Goal: Task Accomplishment & Management: Complete application form

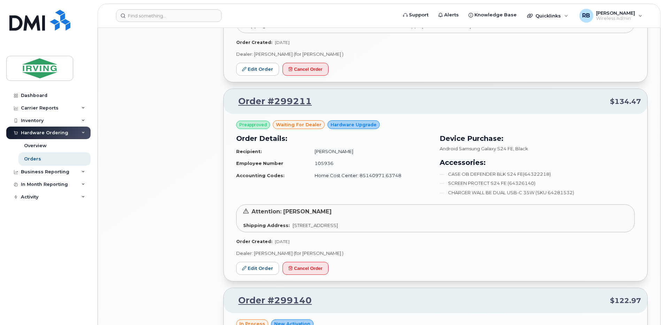
scroll to position [790, 0]
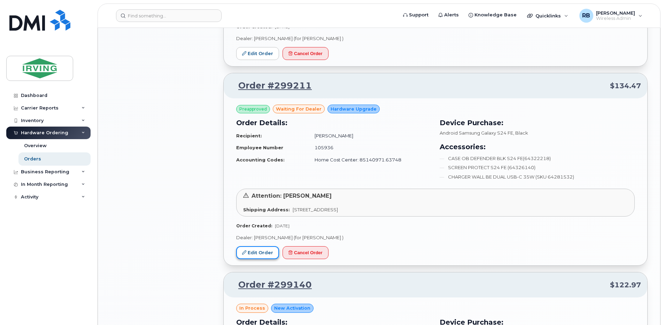
click at [255, 250] on link "Edit Order" at bounding box center [257, 252] width 43 height 13
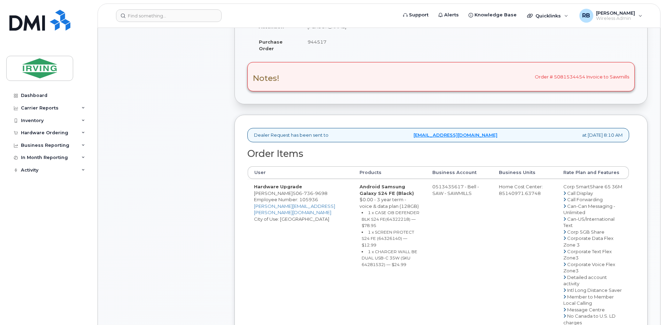
scroll to position [186, 0]
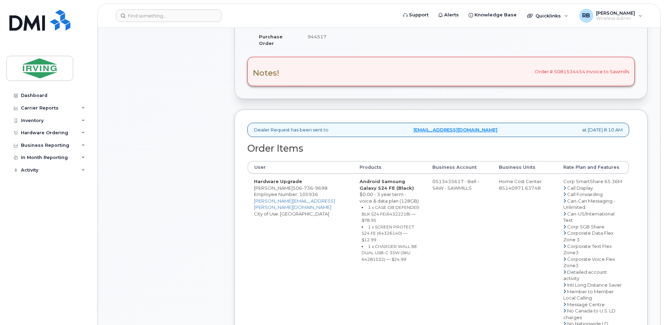
drag, startPoint x: 439, startPoint y: 180, endPoint x: 433, endPoint y: 182, distance: 6.7
drag, startPoint x: 427, startPoint y: 182, endPoint x: 453, endPoint y: 182, distance: 26.8
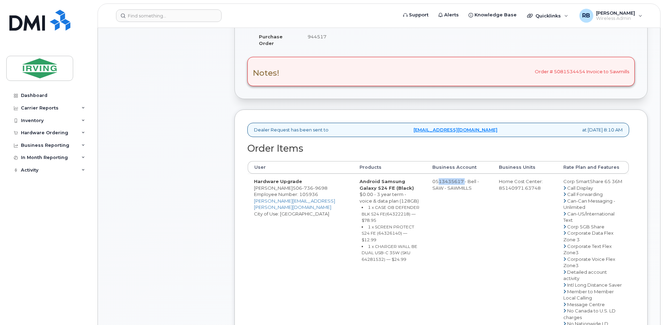
copy td "513435617"
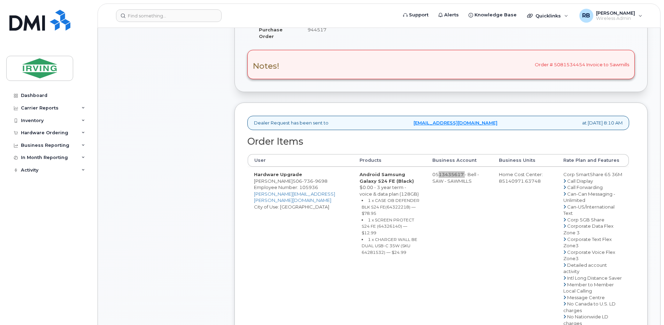
scroll to position [232, 0]
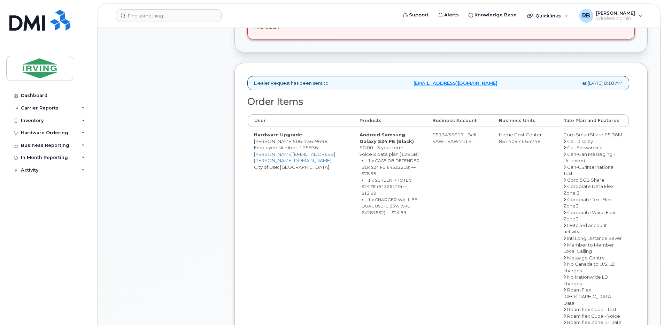
click at [479, 180] on td "0513435617 - Bell - SAW - SAWMILLS" at bounding box center [459, 293] width 67 height 332
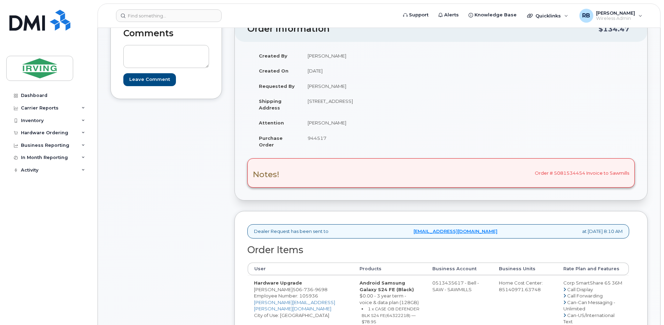
scroll to position [0, 0]
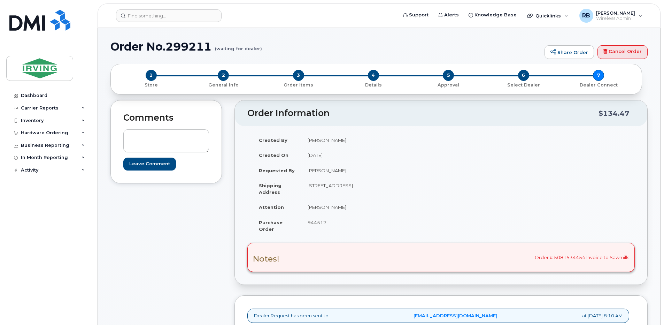
click at [321, 223] on span "944517" at bounding box center [317, 223] width 19 height 6
copy span "944517"
click at [320, 205] on td "[PERSON_NAME]" at bounding box center [368, 206] width 135 height 15
drag, startPoint x: 334, startPoint y: 207, endPoint x: 306, endPoint y: 207, distance: 27.5
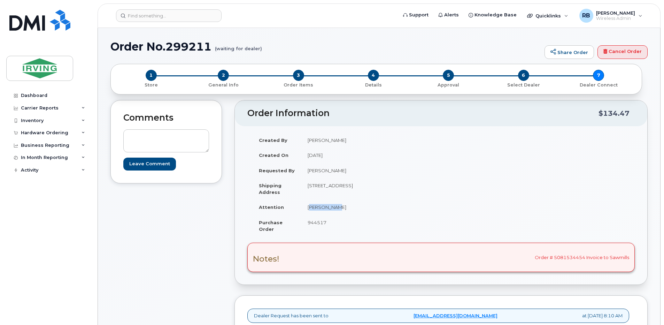
click at [306, 207] on td "[PERSON_NAME]" at bounding box center [368, 206] width 135 height 15
copy td "[PERSON_NAME]"
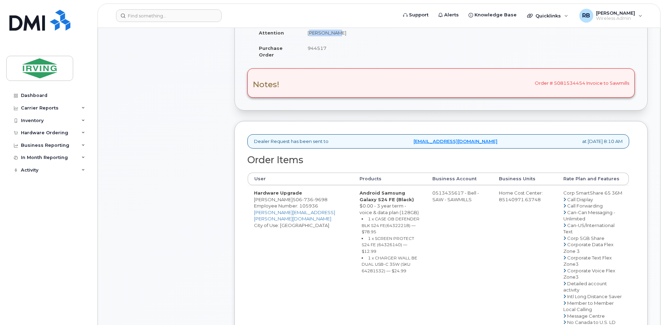
scroll to position [186, 0]
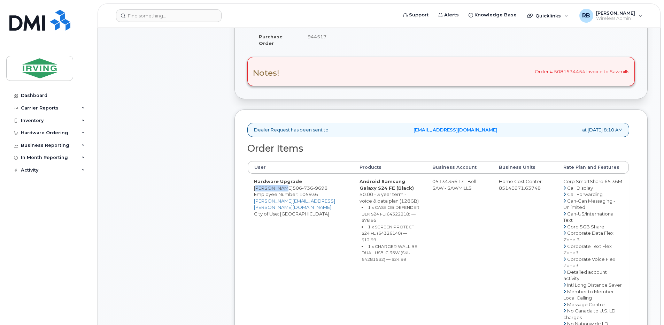
drag, startPoint x: 281, startPoint y: 189, endPoint x: 254, endPoint y: 190, distance: 26.1
copy td "[PERSON_NAME]"
click at [362, 214] on small "1 x CASE OB DEFENDER BLK S24 FE(64322218) — $78.95" at bounding box center [391, 214] width 58 height 18
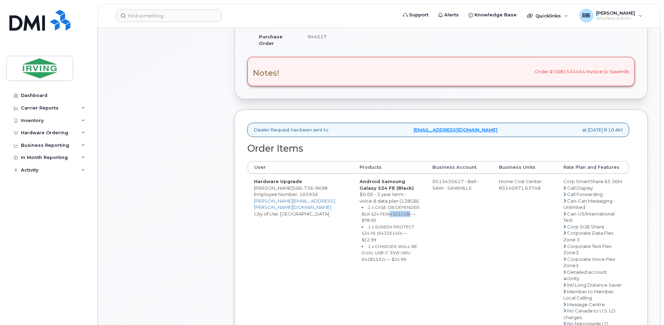
copy small "64322218"
click at [362, 225] on small "1 x SCREEN PROTECT S24 FE (64326140) — $12.99" at bounding box center [388, 233] width 53 height 18
copy small "64326140"
click at [368, 244] on small "1 x CHARGER WALL BE DUAL USB-C 35W (SKU 64281532) — $24.99" at bounding box center [390, 253] width 56 height 18
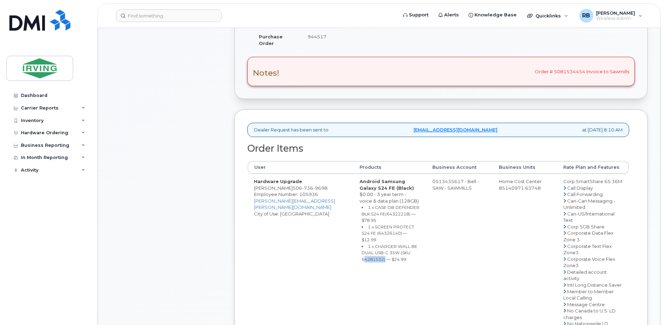
click at [368, 244] on small "1 x CHARGER WALL BE DUAL USB-C 35W (SKU 64281532) — $24.99" at bounding box center [390, 253] width 56 height 18
copy small "64281532"
drag, startPoint x: 454, startPoint y: 182, endPoint x: 427, endPoint y: 181, distance: 26.8
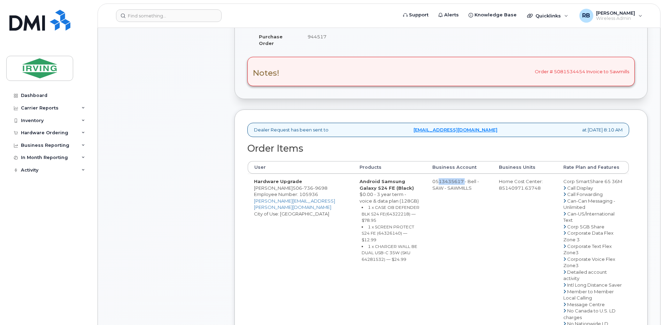
copy td "513435617"
click at [302, 188] on span "736" at bounding box center [307, 188] width 11 height 6
copy span "[PHONE_NUMBER]"
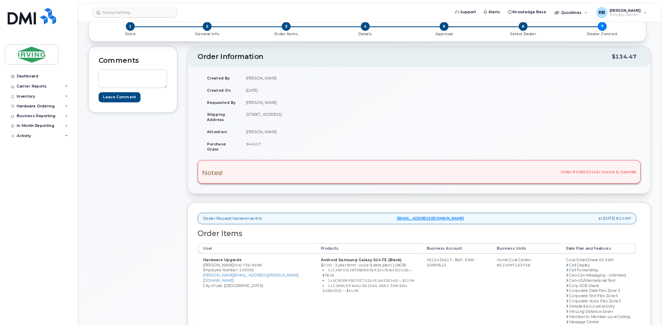
scroll to position [24, 0]
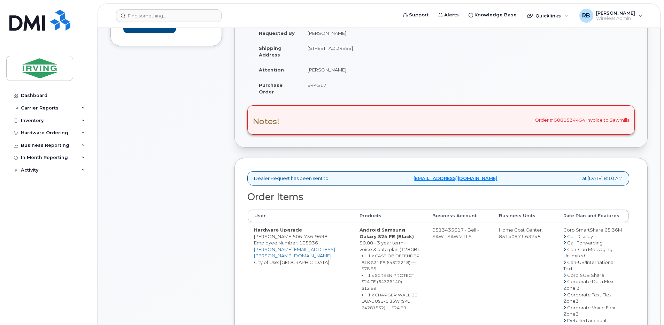
scroll to position [139, 0]
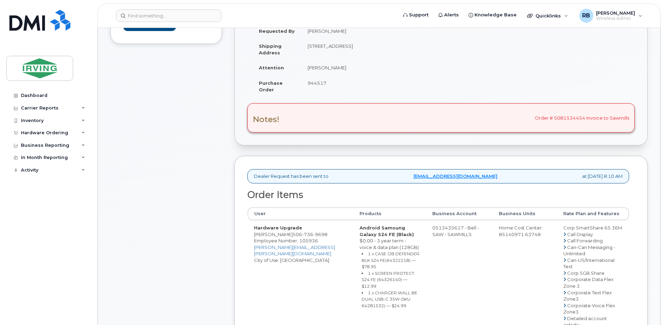
click at [457, 209] on th "Business Account" at bounding box center [459, 213] width 67 height 13
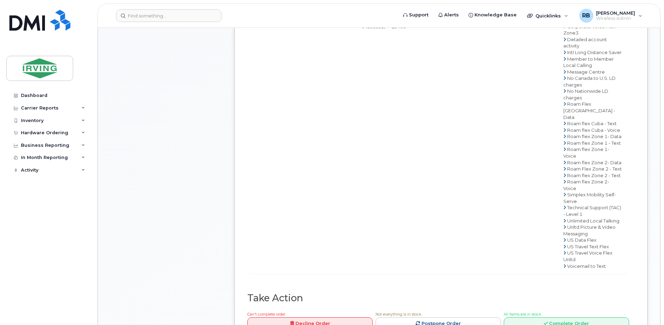
scroll to position [651, 0]
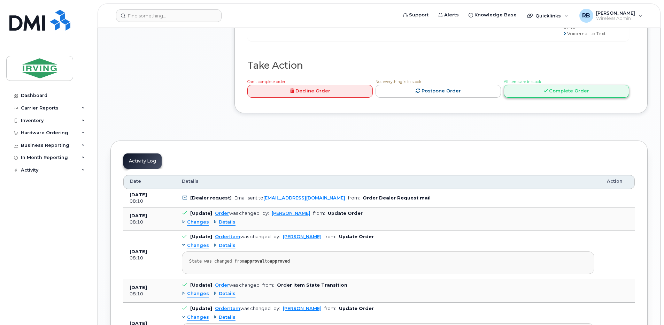
click at [520, 98] on link "Complete Order" at bounding box center [566, 91] width 125 height 13
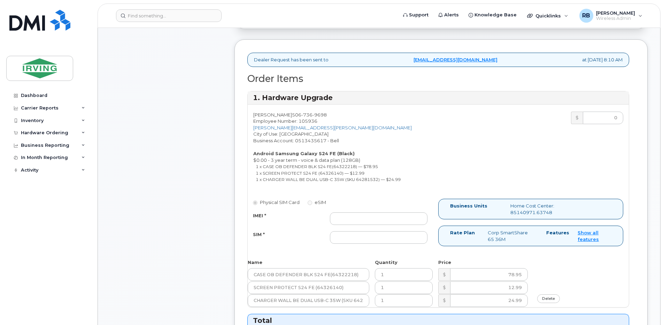
scroll to position [372, 0]
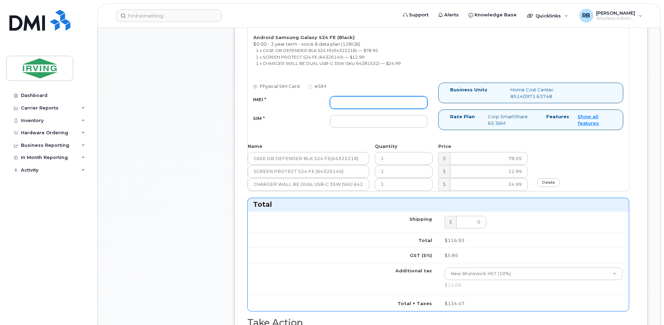
click at [380, 103] on input "IMEI *" at bounding box center [379, 102] width 98 height 13
type input "352693795332069"
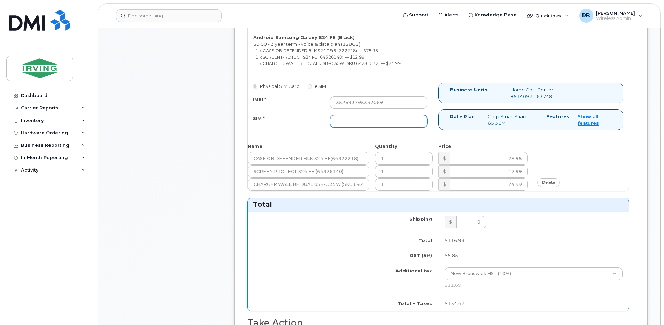
click at [371, 121] on input "SIM *" at bounding box center [379, 121] width 98 height 13
click at [377, 122] on input "620893530066" at bounding box center [379, 121] width 98 height 13
type input "89302610207712406245"
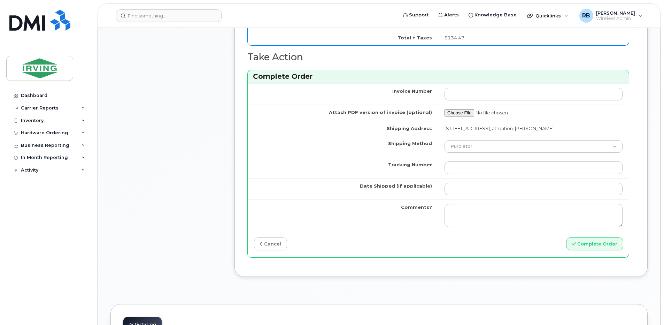
scroll to position [651, 0]
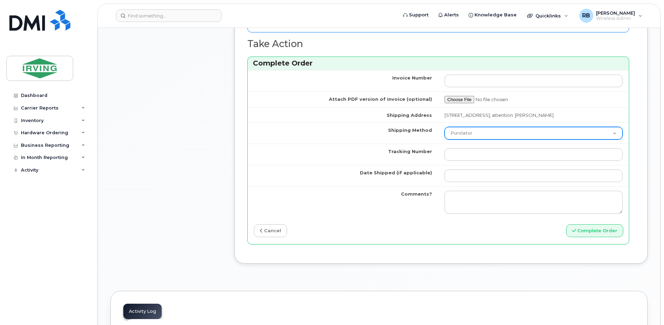
click at [448, 136] on select "Purolator UPS FedEx Canada Post Courier Other Drop Off Pick Up" at bounding box center [534, 133] width 178 height 13
select select "Courier"
click at [445, 127] on select "Purolator UPS FedEx Canada Post Courier Other Drop Off Pick Up" at bounding box center [534, 133] width 178 height 13
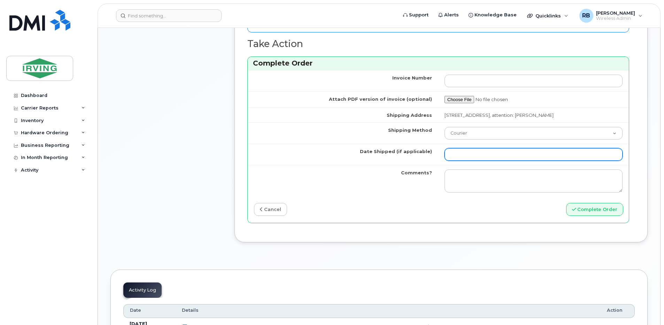
click at [459, 152] on input "Date Shipped (if applicable)" at bounding box center [534, 154] width 178 height 13
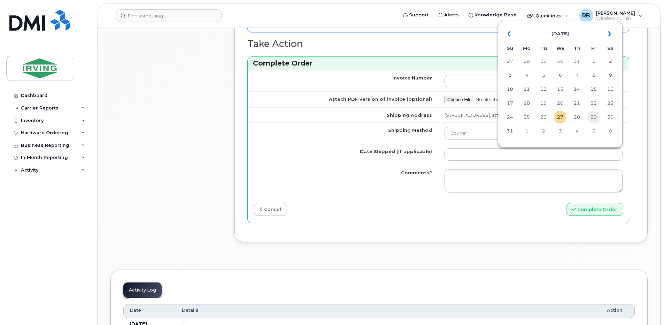
click at [591, 115] on td "29" at bounding box center [594, 117] width 13 height 13
type input "[DATE]"
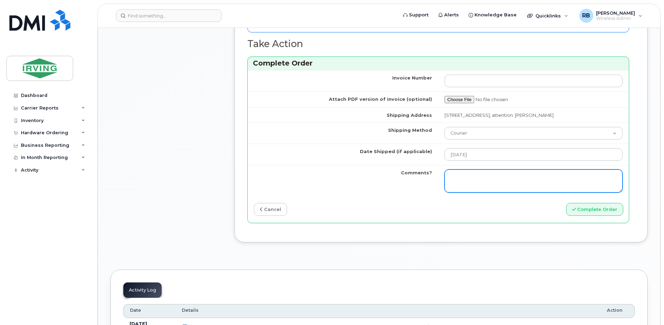
click at [490, 176] on textarea "Comments?" at bounding box center [534, 180] width 178 height 23
paste textarea "Please be advised that your order (SO#26199976) has been successfully placed. •…"
click at [545, 177] on textarea "Please be advised that your order (SO#26199976) has been successfully placed. •…" at bounding box center [534, 180] width 178 height 23
type textarea "Please be advised that your order (SO#26200556) has been successfully placed. •…"
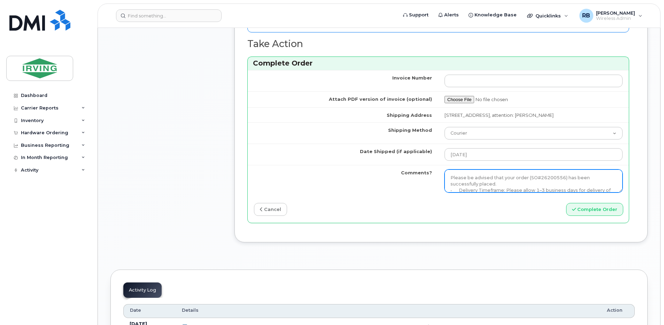
drag, startPoint x: 532, startPoint y: 178, endPoint x: 438, endPoint y: 170, distance: 93.4
click at [438, 170] on td "Please be advised that your order (SO#26200556) has been successfully placed. •…" at bounding box center [533, 181] width 191 height 32
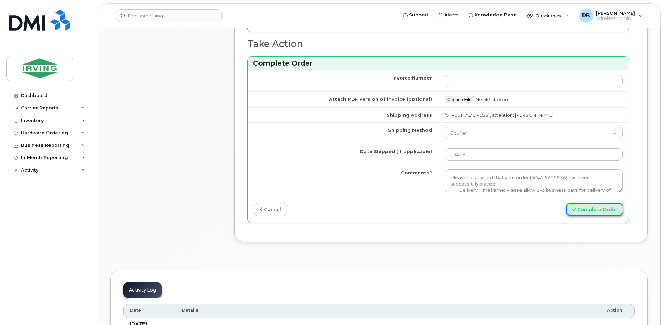
click at [580, 208] on button "Complete Order" at bounding box center [594, 209] width 57 height 13
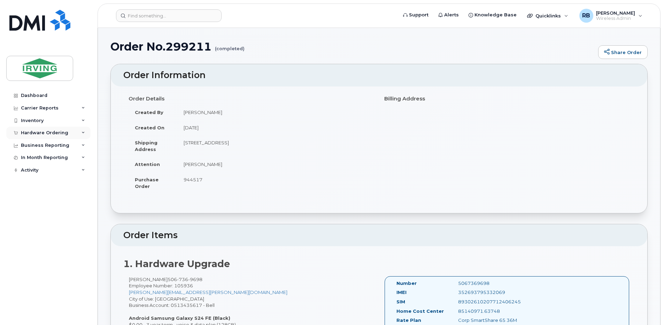
click at [47, 132] on div "Hardware Ordering" at bounding box center [44, 133] width 47 height 6
click at [35, 157] on div "Orders" at bounding box center [32, 159] width 17 height 6
